Goal: Transaction & Acquisition: Purchase product/service

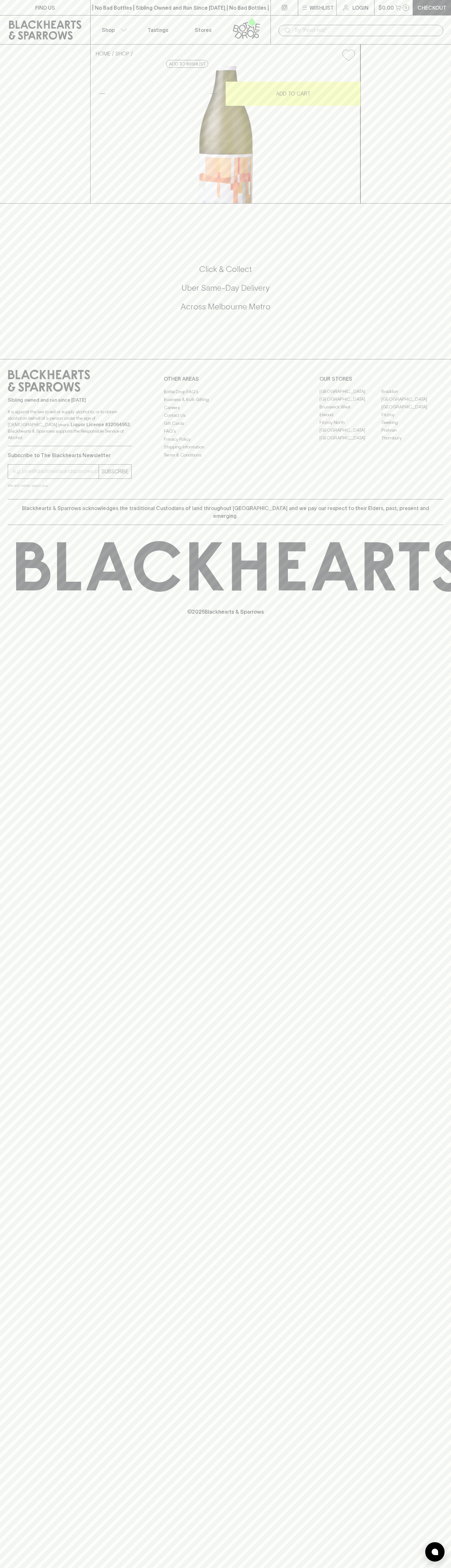
click at [426, 17] on div "​" at bounding box center [360, 30] width 180 height 29
click at [445, 1285] on div "FIND US | No Bad Bottles | Sibling Owned and Run Since [DATE] | No Bad Bottles …" at bounding box center [225, 784] width 451 height 1568
click at [321, 1568] on html "FIND US | No Bad Bottles | Sibling Owned and Run Since [DATE] | No Bad Bottles …" at bounding box center [225, 784] width 451 height 1568
click at [11, 955] on div "FIND US | No Bad Bottles | Sibling Owned and Run Since [DATE] | No Bad Bottles …" at bounding box center [225, 784] width 451 height 1568
